Goal: Entertainment & Leisure: Consume media (video, audio)

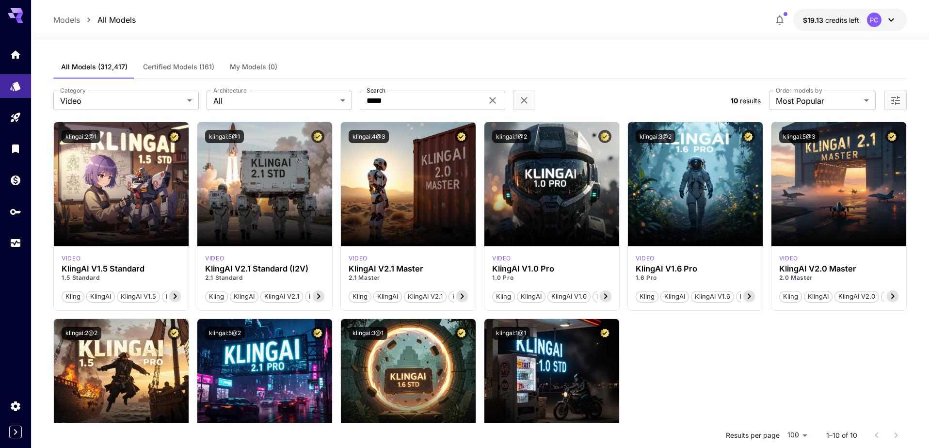
scroll to position [56, 0]
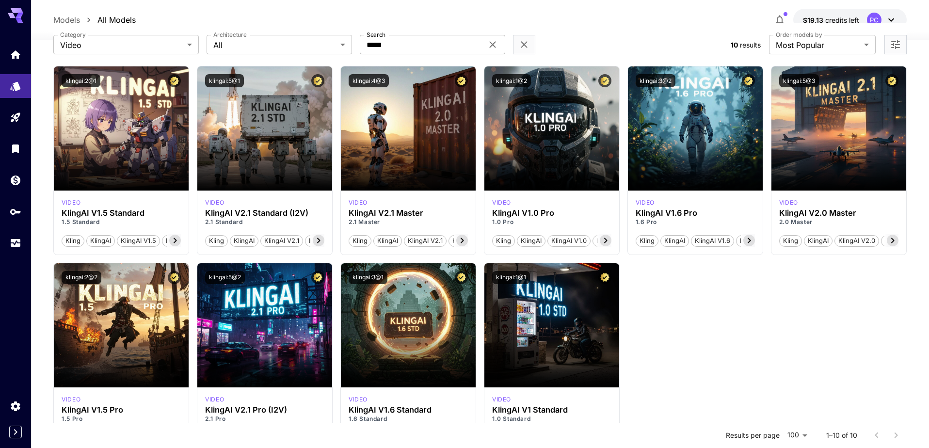
click at [608, 23] on div "Models All Models $19.13 credits left PC" at bounding box center [479, 20] width 853 height 22
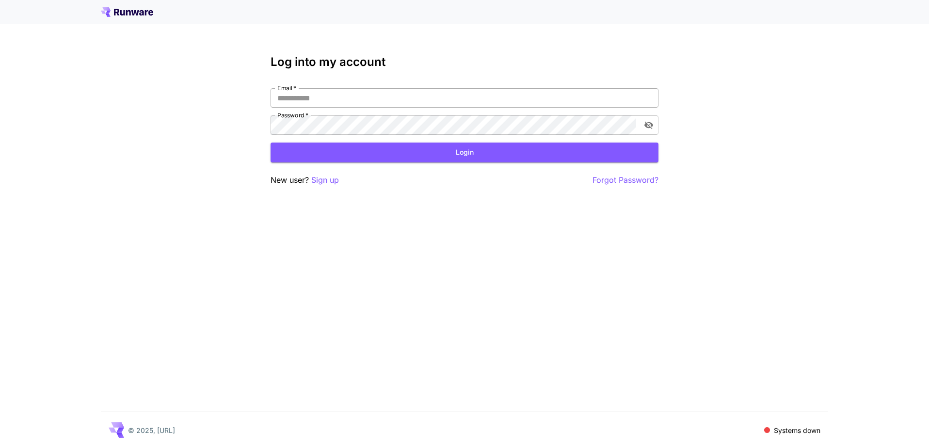
drag, startPoint x: 385, startPoint y: 94, endPoint x: 392, endPoint y: 96, distance: 7.2
click at [392, 96] on input "Email   *" at bounding box center [465, 97] width 388 height 19
click at [380, 96] on input "Email   *" at bounding box center [465, 97] width 388 height 19
type input "**********"
click at [408, 138] on form "**********" at bounding box center [465, 125] width 388 height 74
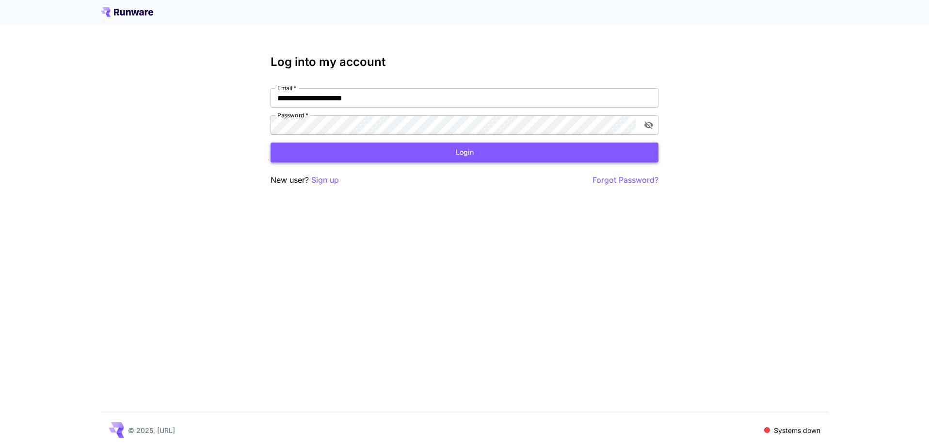
click at [420, 150] on button "Login" at bounding box center [465, 153] width 388 height 20
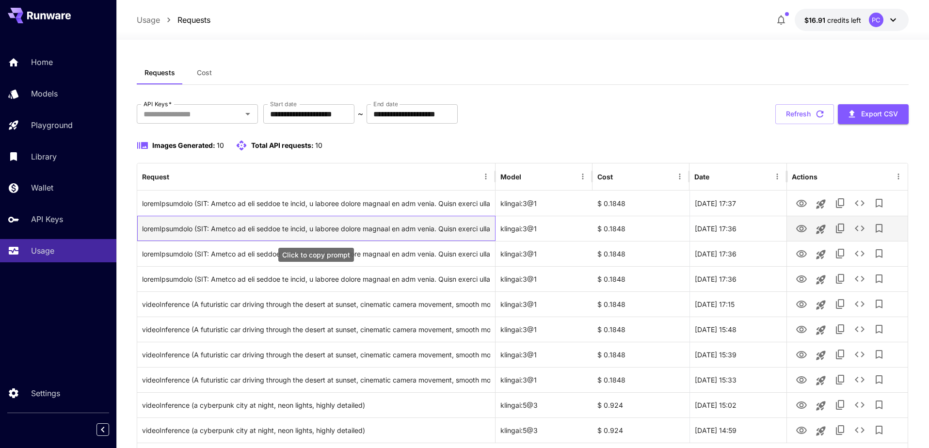
click at [438, 236] on div "Click to copy prompt" at bounding box center [316, 228] width 348 height 25
drag, startPoint x: 438, startPoint y: 236, endPoint x: 494, endPoint y: 231, distance: 56.0
click at [490, 229] on div "Click to copy prompt" at bounding box center [316, 228] width 348 height 25
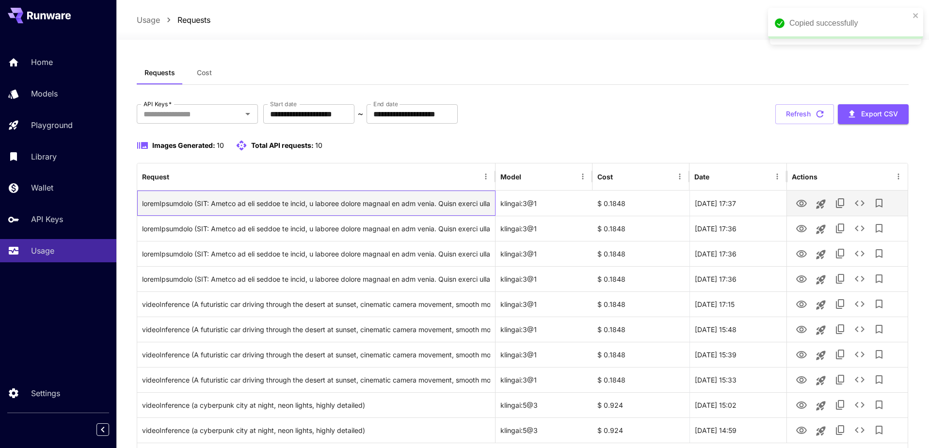
click at [432, 196] on div "Click to copy prompt" at bounding box center [316, 203] width 348 height 25
click at [440, 212] on div "Click to copy prompt" at bounding box center [316, 203] width 348 height 25
click at [440, 211] on div "Click to copy prompt" at bounding box center [316, 203] width 348 height 25
click at [445, 195] on div "Click to copy prompt" at bounding box center [316, 203] width 348 height 25
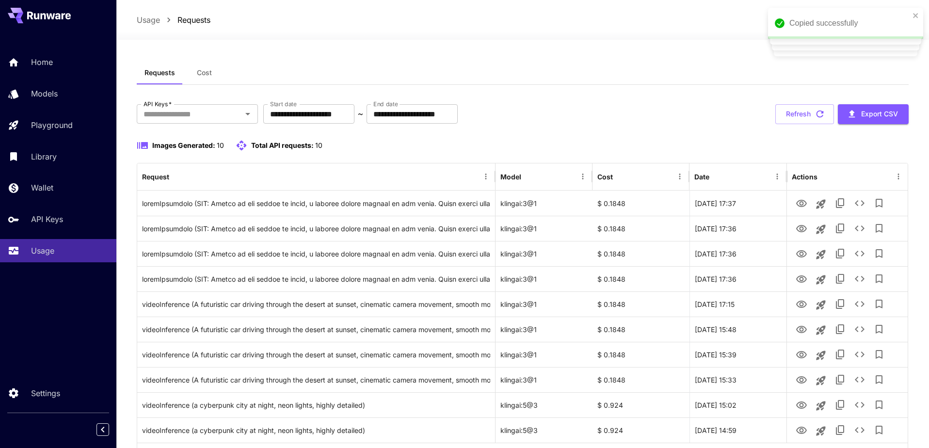
click at [587, 157] on div "Images Generated: 10 Total API requests: 10" at bounding box center [523, 151] width 772 height 23
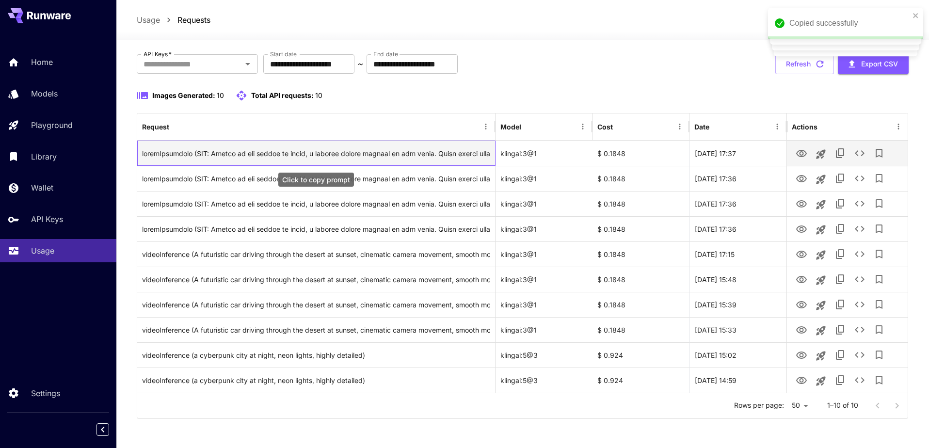
click at [319, 153] on div "Click to copy prompt" at bounding box center [316, 153] width 348 height 25
click at [428, 149] on div "Click to copy prompt" at bounding box center [316, 153] width 348 height 25
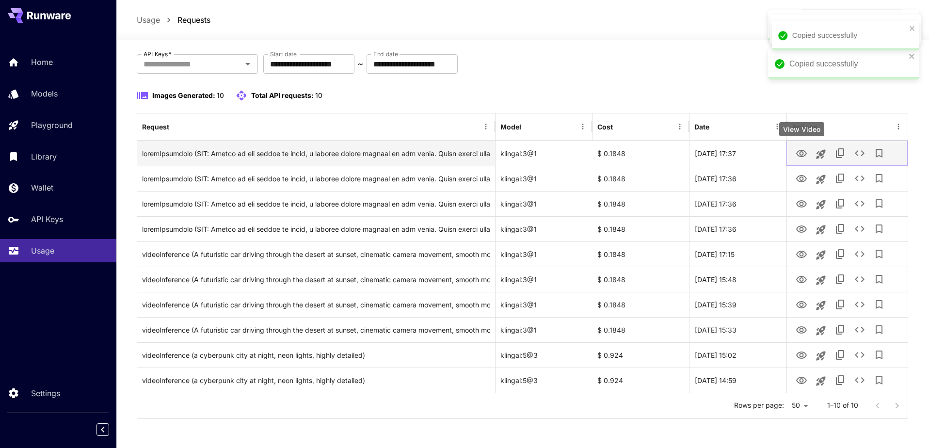
click at [803, 154] on icon "View Video" at bounding box center [802, 154] width 12 height 12
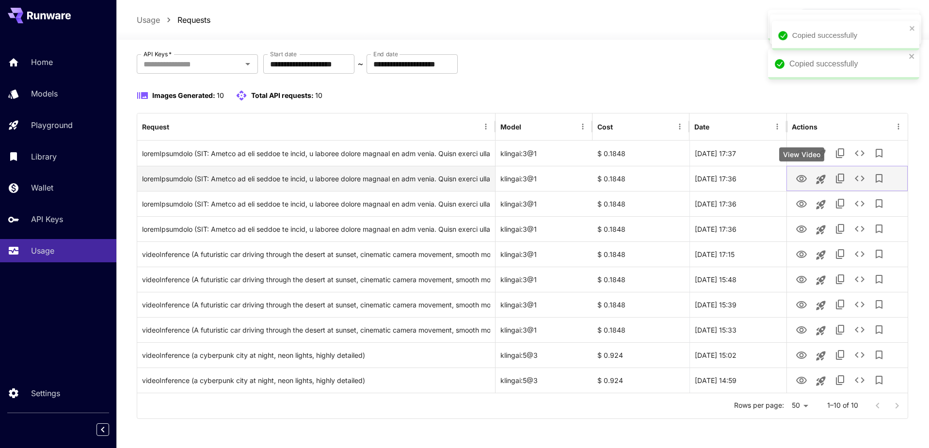
click at [799, 179] on icon "View Video" at bounding box center [802, 179] width 12 height 12
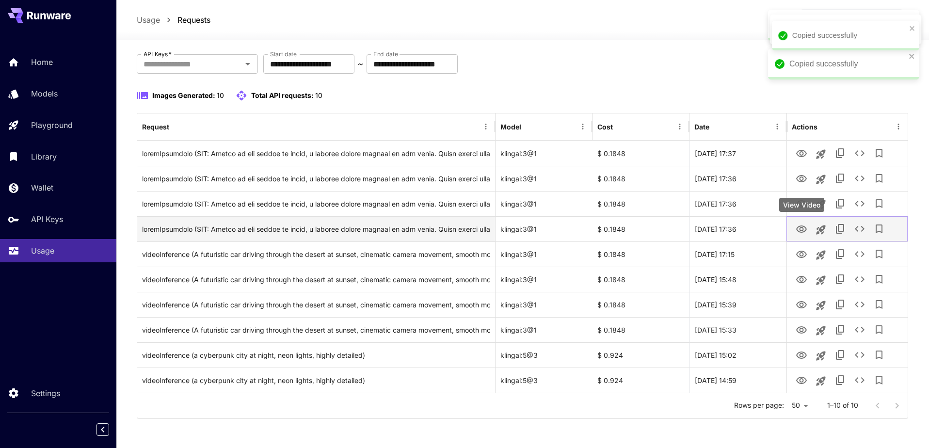
click at [799, 230] on icon "View Video" at bounding box center [802, 230] width 12 height 12
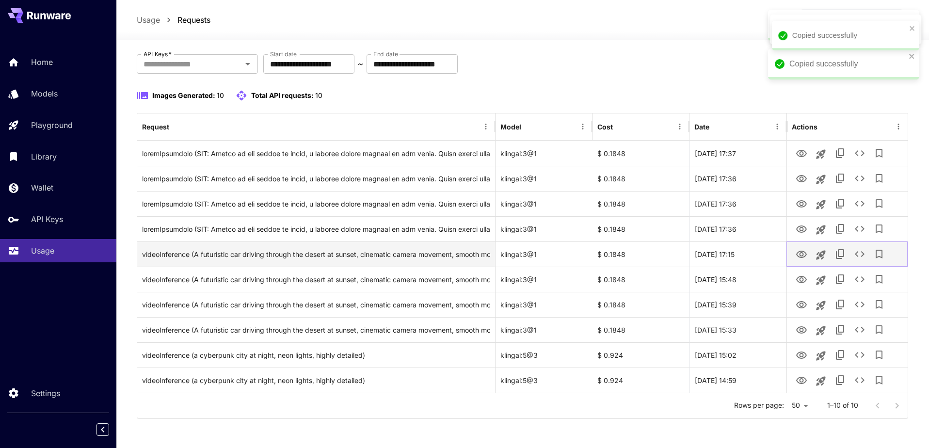
click at [793, 256] on button "View Video" at bounding box center [801, 254] width 19 height 20
click at [799, 253] on icon "View Video" at bounding box center [802, 255] width 12 height 12
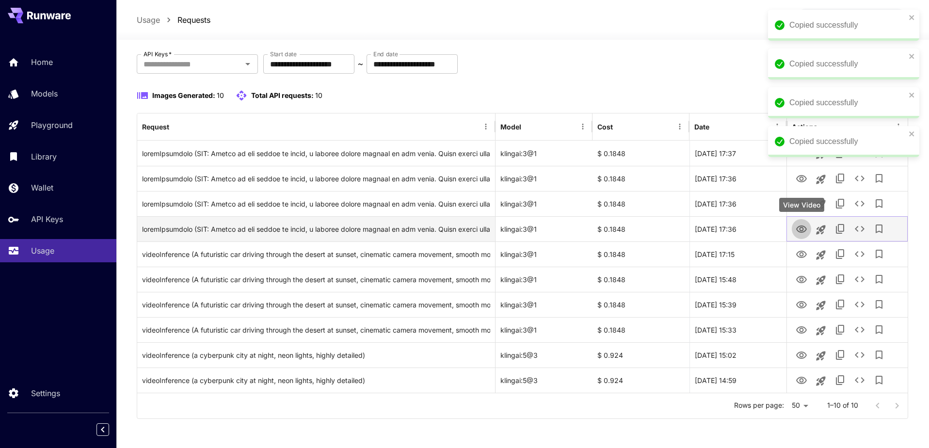
click at [801, 230] on icon "View Video" at bounding box center [802, 230] width 12 height 12
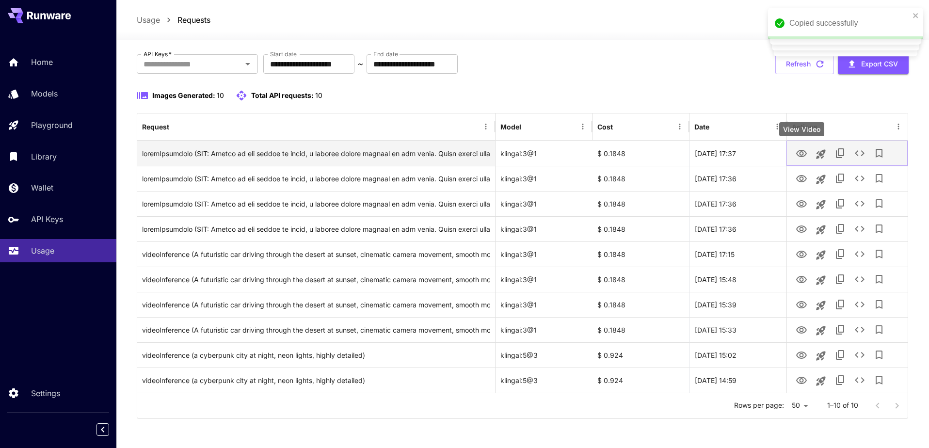
click at [799, 149] on icon "View Video" at bounding box center [802, 154] width 12 height 12
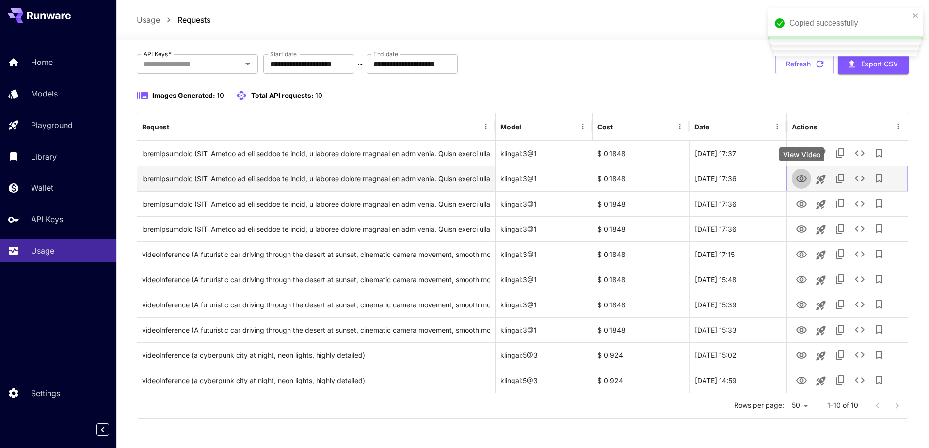
click at [807, 176] on icon "View Video" at bounding box center [802, 179] width 12 height 12
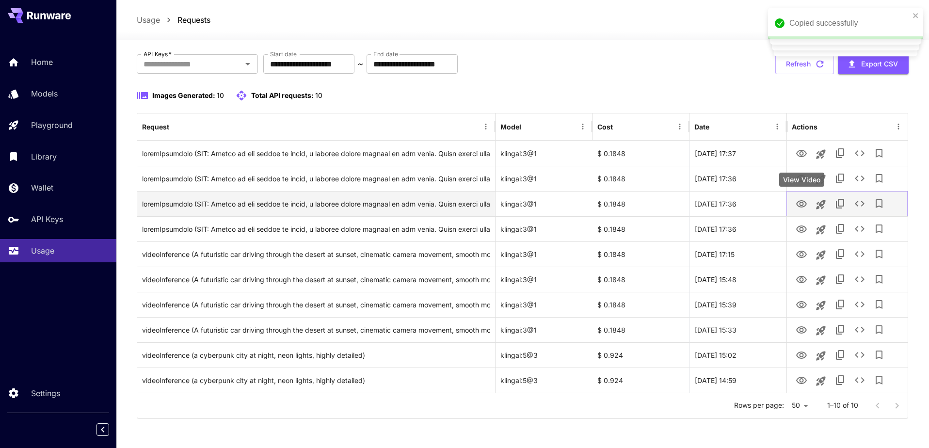
click at [803, 201] on icon "View Video" at bounding box center [801, 203] width 11 height 7
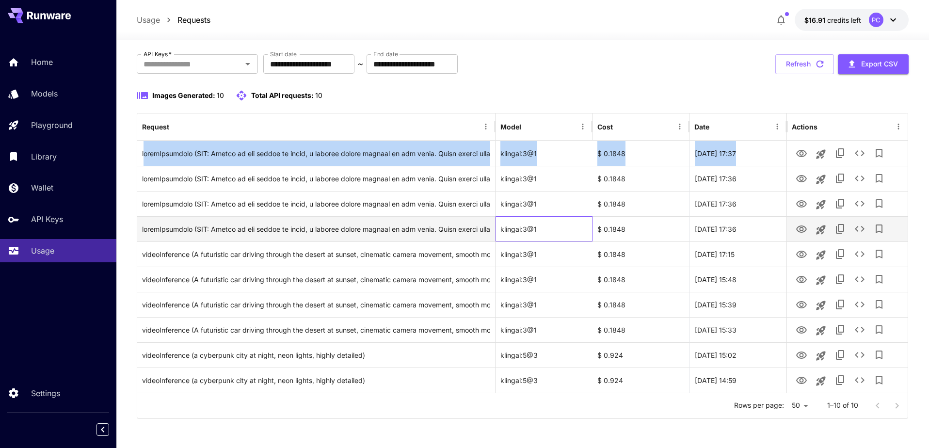
drag, startPoint x: 554, startPoint y: 228, endPoint x: 146, endPoint y: 154, distance: 414.6
click at [496, 216] on div "klingai:3@1" at bounding box center [544, 228] width 97 height 25
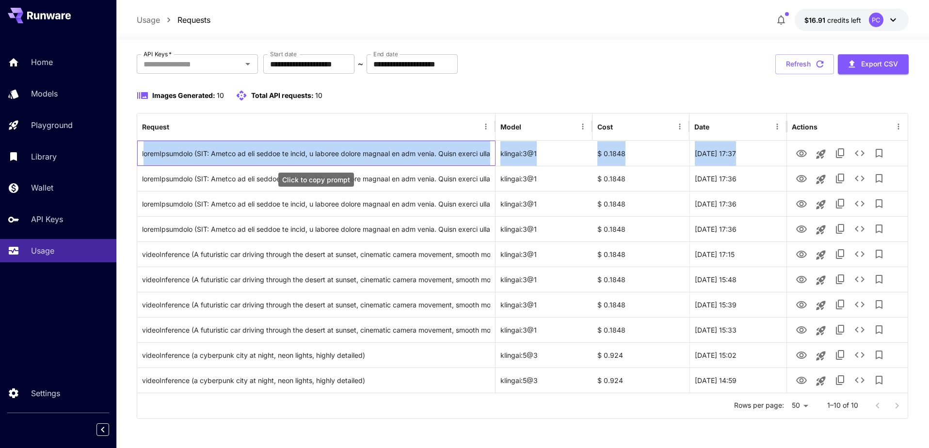
click at [147, 154] on div "Click to copy prompt" at bounding box center [316, 153] width 348 height 25
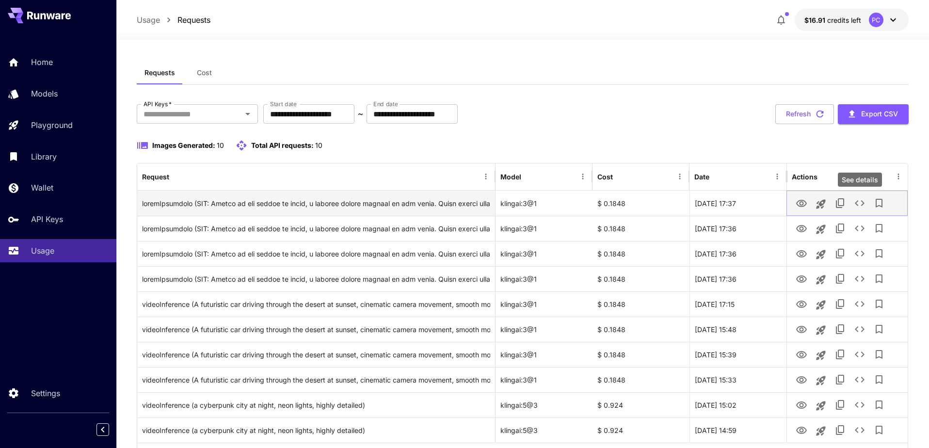
click at [861, 203] on icon "See details" at bounding box center [860, 203] width 12 height 12
click at [808, 207] on button "View Video" at bounding box center [801, 203] width 19 height 20
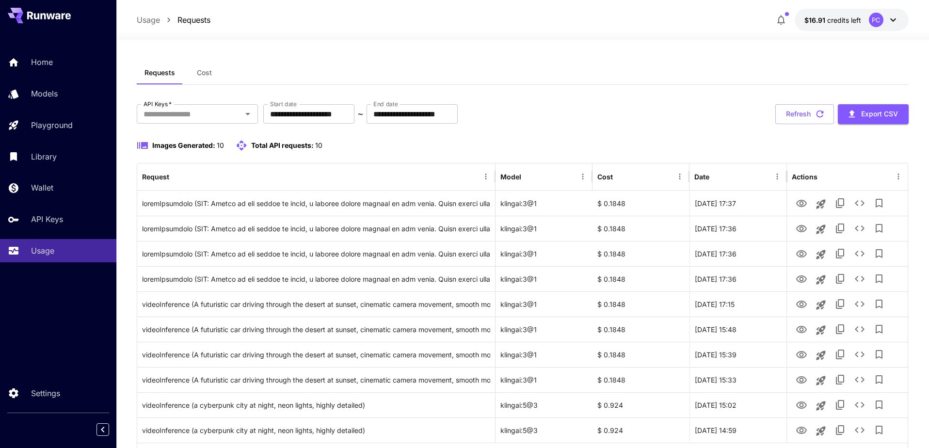
click at [816, 139] on div "**********" at bounding box center [523, 286] width 772 height 365
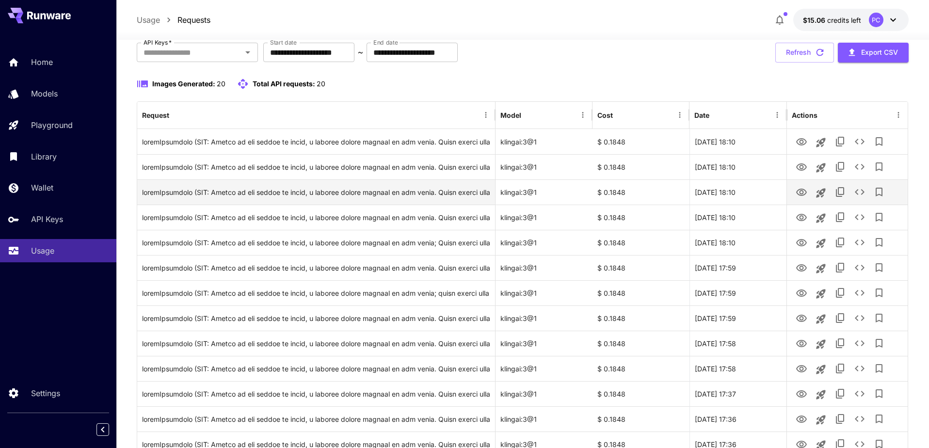
scroll to position [67, 0]
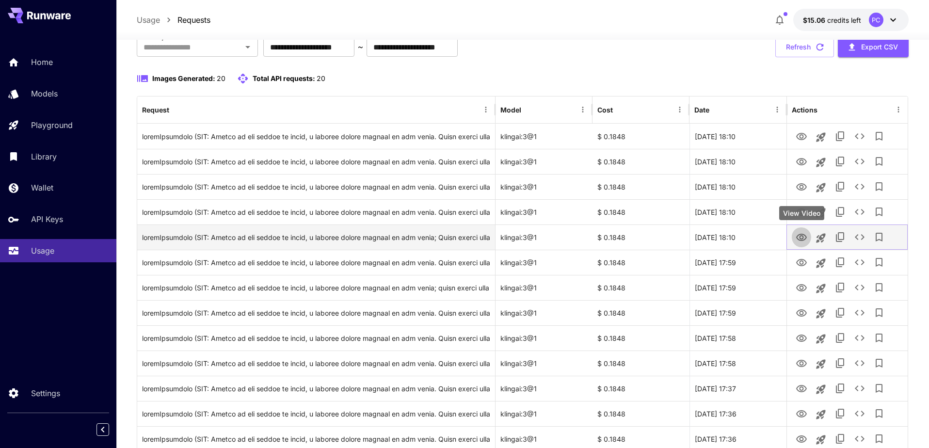
click at [800, 240] on icon "View Video" at bounding box center [801, 237] width 11 height 7
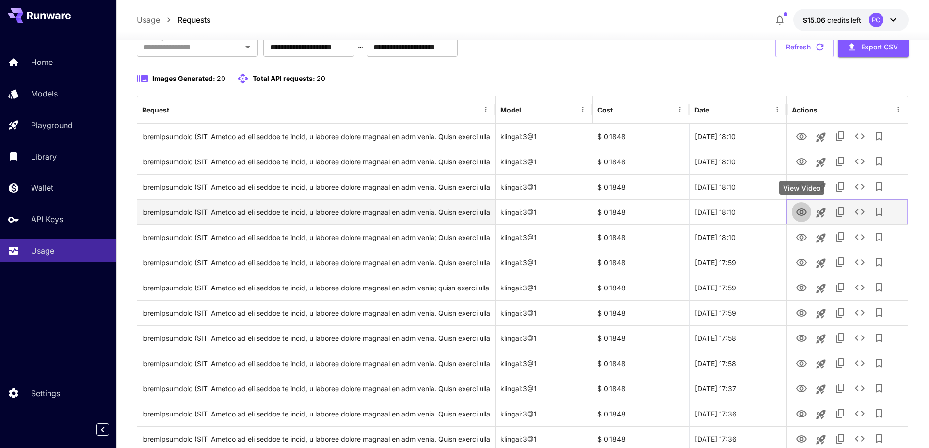
click at [802, 211] on icon "View Video" at bounding box center [802, 213] width 12 height 12
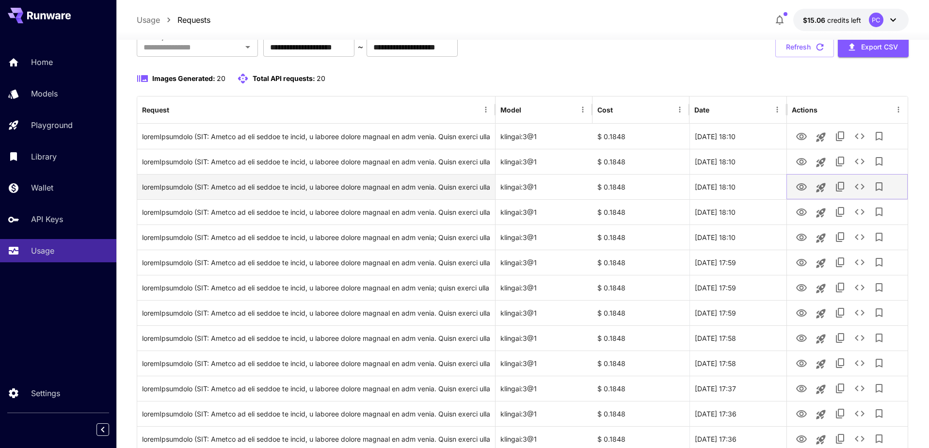
click at [805, 183] on icon "View Video" at bounding box center [802, 187] width 12 height 12
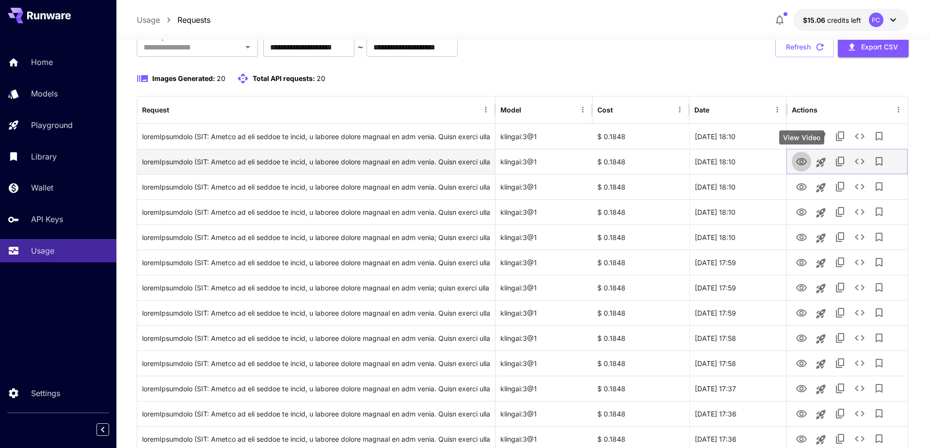
click at [803, 154] on button "View Video" at bounding box center [801, 161] width 19 height 20
click at [800, 163] on icon "View Video" at bounding box center [802, 162] width 12 height 12
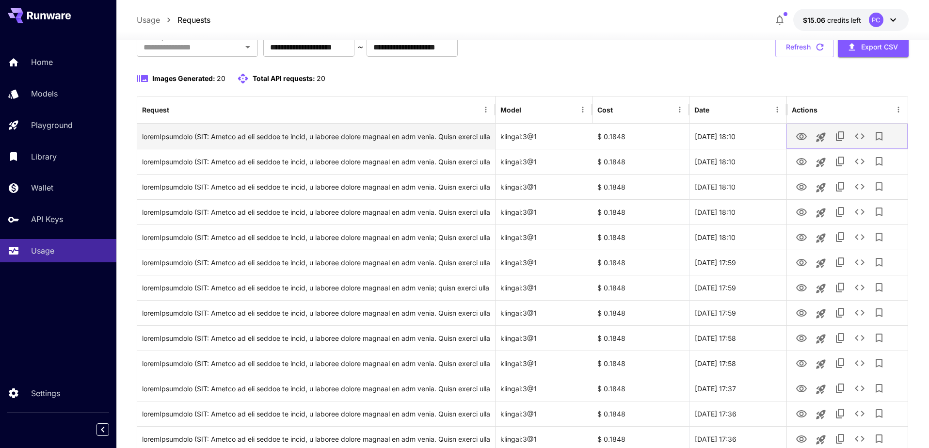
click at [801, 129] on button "View Video" at bounding box center [801, 136] width 19 height 20
click at [799, 134] on icon "View Video" at bounding box center [802, 137] width 12 height 12
click at [804, 140] on icon "View Video" at bounding box center [801, 136] width 11 height 7
click at [803, 136] on icon "View Video" at bounding box center [801, 136] width 11 height 7
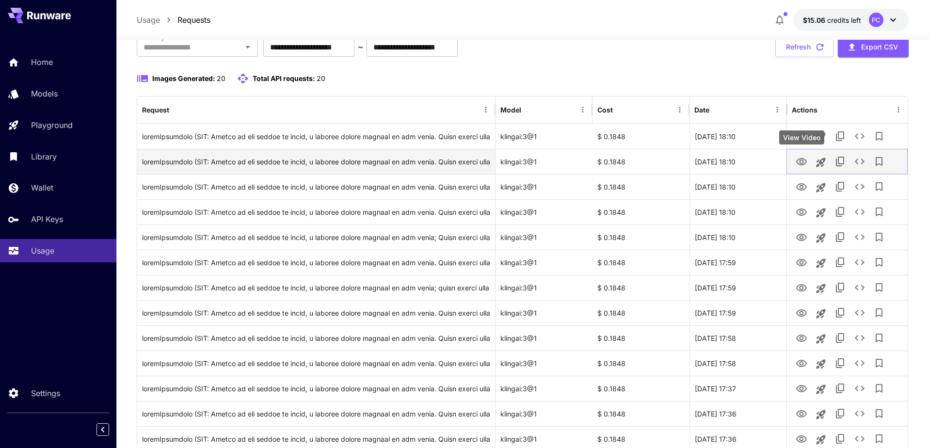
click at [799, 160] on icon "View Video" at bounding box center [801, 161] width 11 height 7
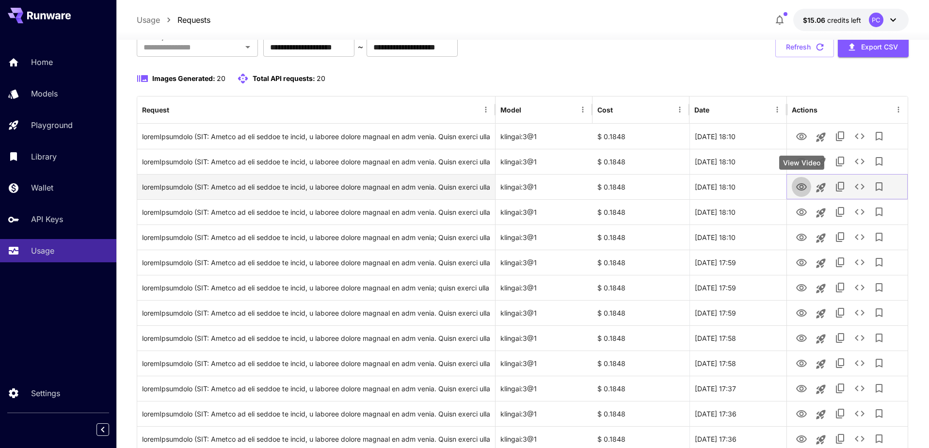
click at [805, 183] on icon "View Video" at bounding box center [802, 187] width 12 height 12
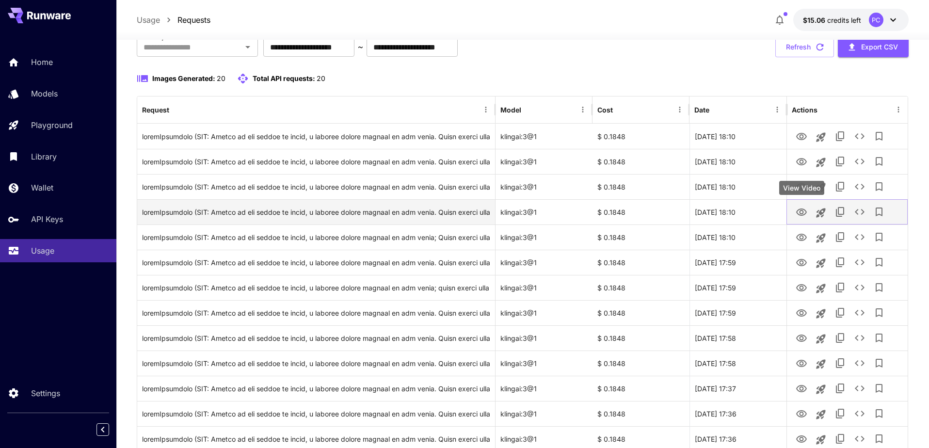
click at [810, 216] on button "View Video" at bounding box center [801, 212] width 19 height 20
click at [805, 211] on icon "View Video" at bounding box center [802, 213] width 12 height 12
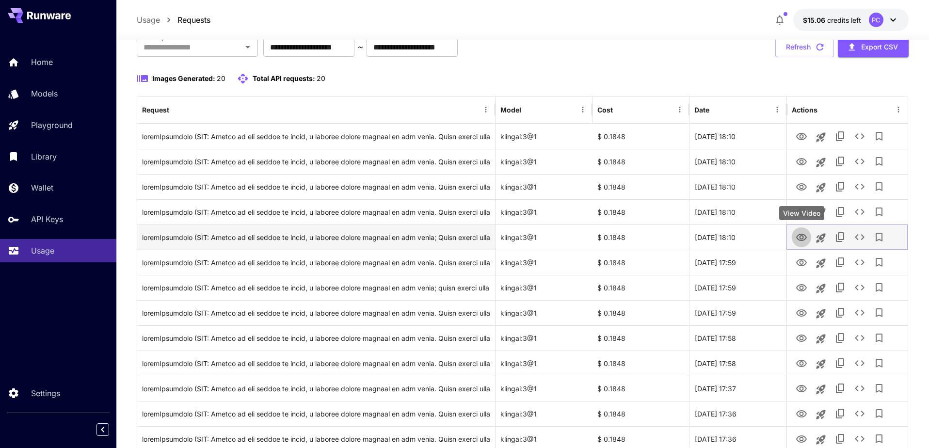
click at [800, 241] on icon "View Video" at bounding box center [802, 238] width 12 height 12
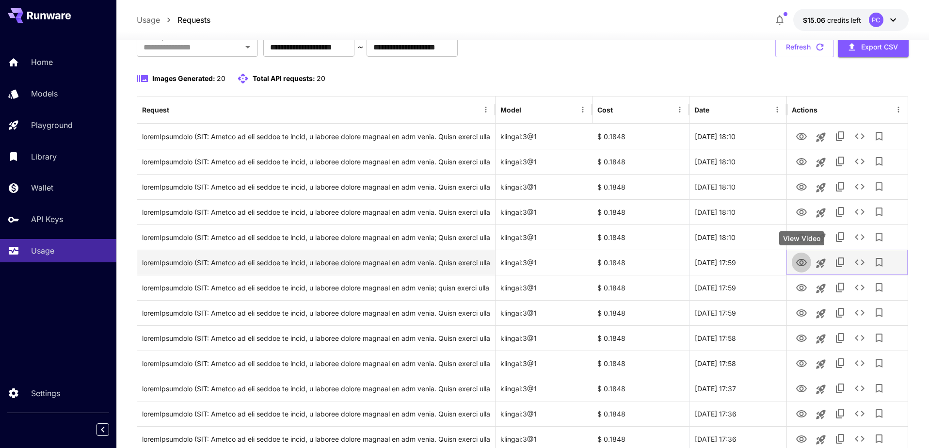
click at [800, 261] on icon "View Video" at bounding box center [801, 262] width 11 height 7
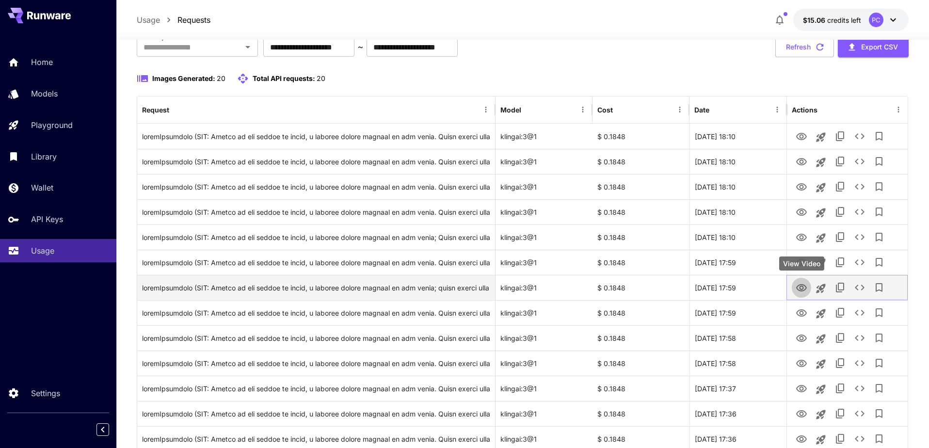
click at [797, 290] on icon "View Video" at bounding box center [802, 288] width 12 height 12
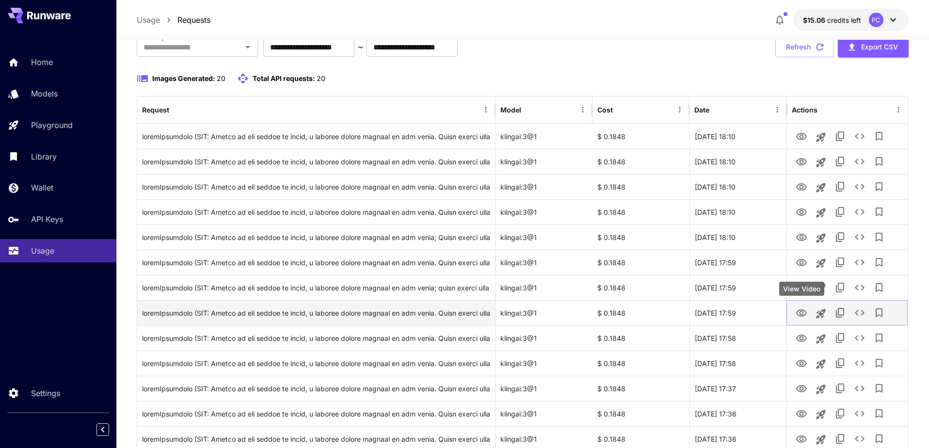
click at [797, 318] on icon "View Video" at bounding box center [802, 314] width 12 height 12
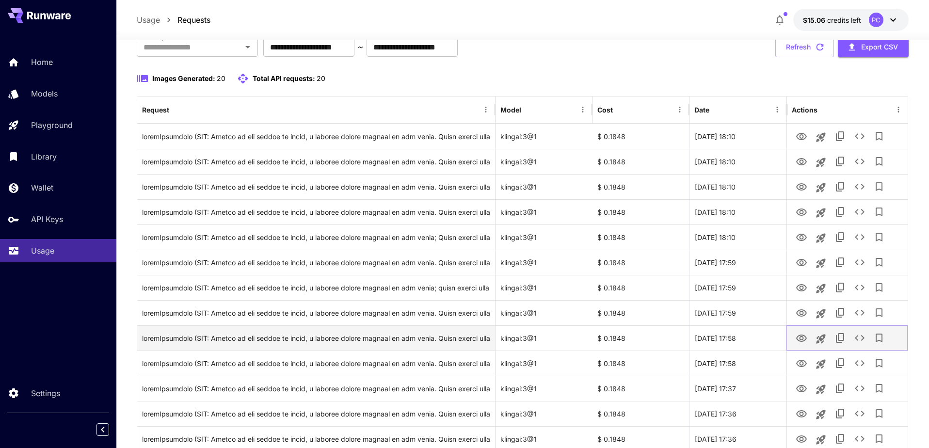
click at [802, 328] on button "View Video" at bounding box center [801, 338] width 19 height 20
click at [801, 338] on icon "View Video" at bounding box center [801, 338] width 11 height 7
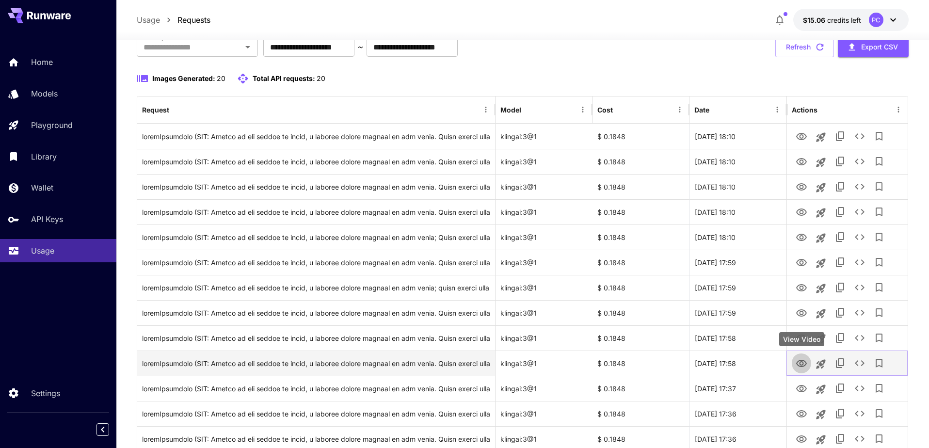
click at [805, 358] on link "View Video" at bounding box center [802, 363] width 12 height 12
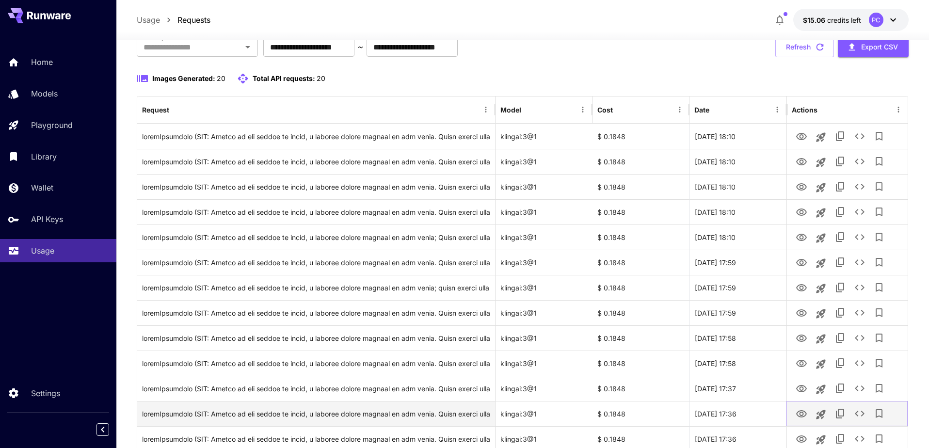
click at [804, 412] on icon "View Video" at bounding box center [802, 414] width 12 height 12
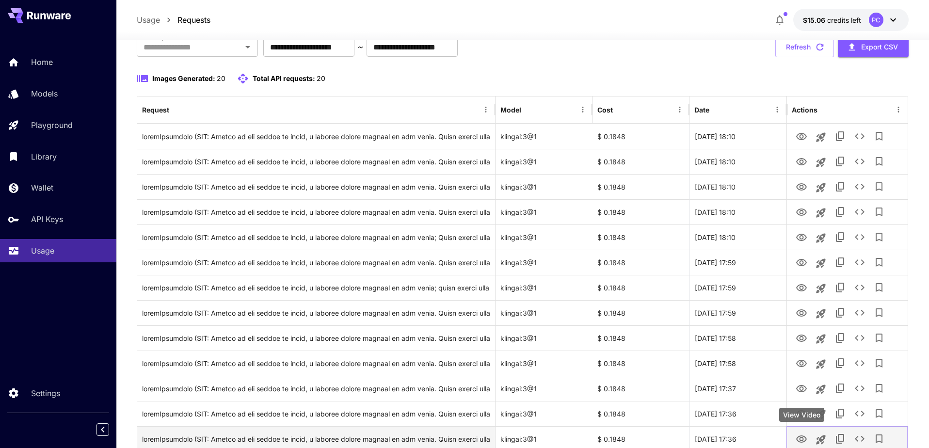
click at [805, 437] on icon "View Video" at bounding box center [801, 439] width 11 height 7
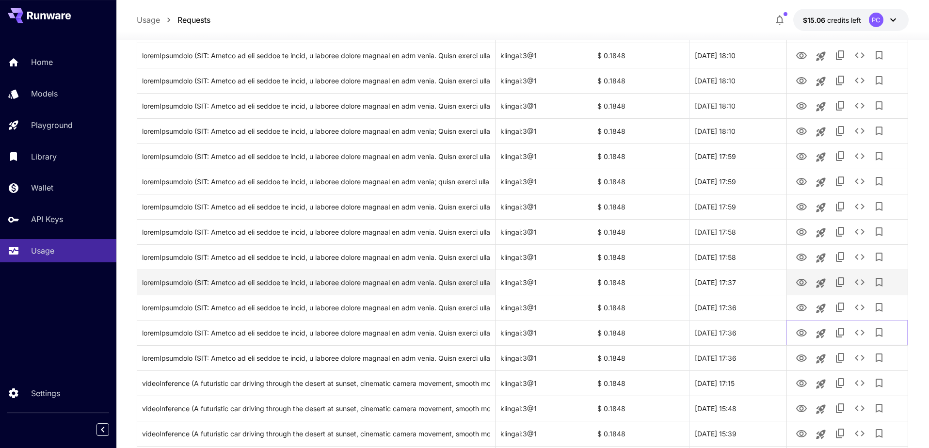
scroll to position [201, 0]
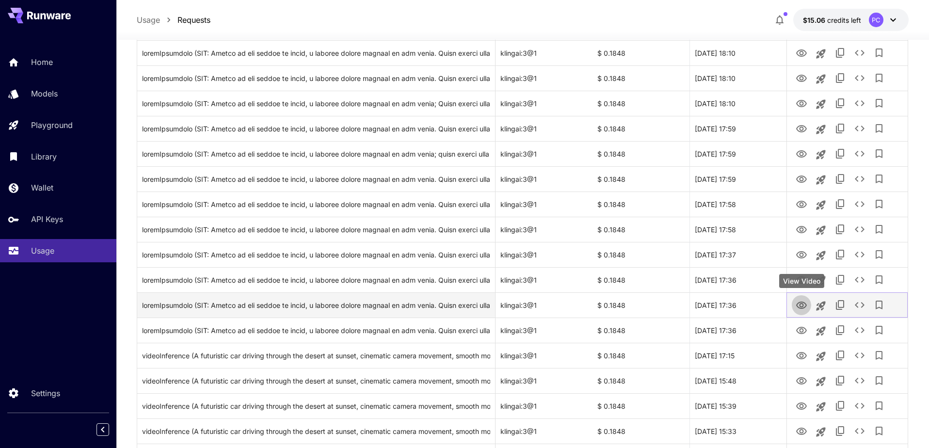
click at [801, 309] on icon "View Video" at bounding box center [802, 306] width 12 height 12
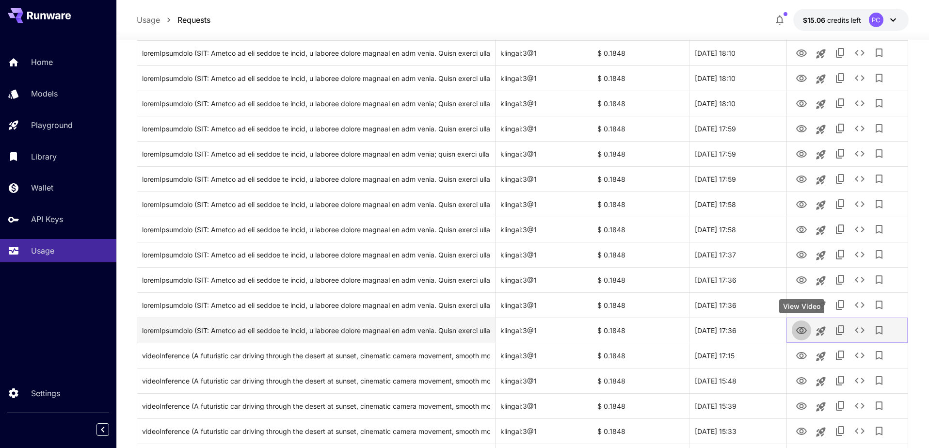
click at [805, 329] on icon "View Video" at bounding box center [802, 331] width 12 height 12
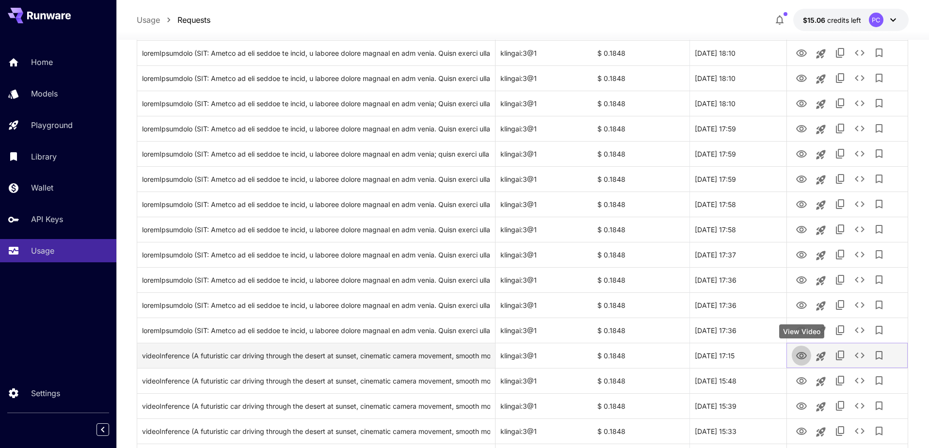
click at [805, 350] on icon "View Video" at bounding box center [802, 356] width 12 height 12
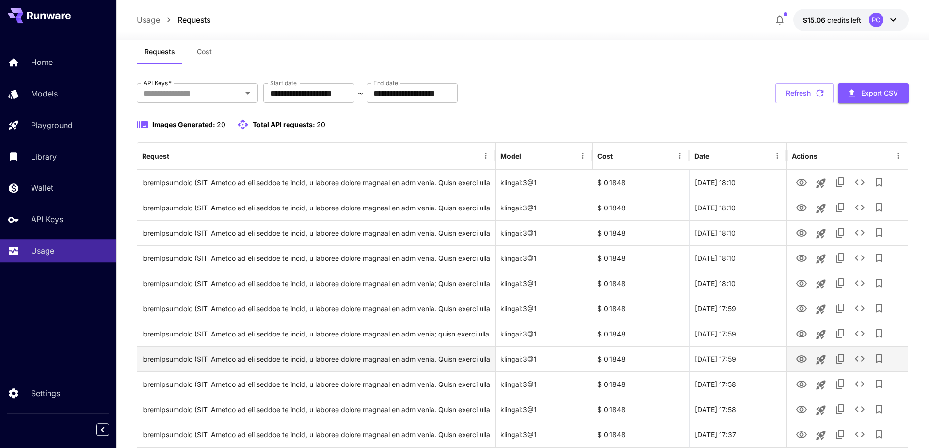
scroll to position [0, 0]
